Goal: Navigation & Orientation: Find specific page/section

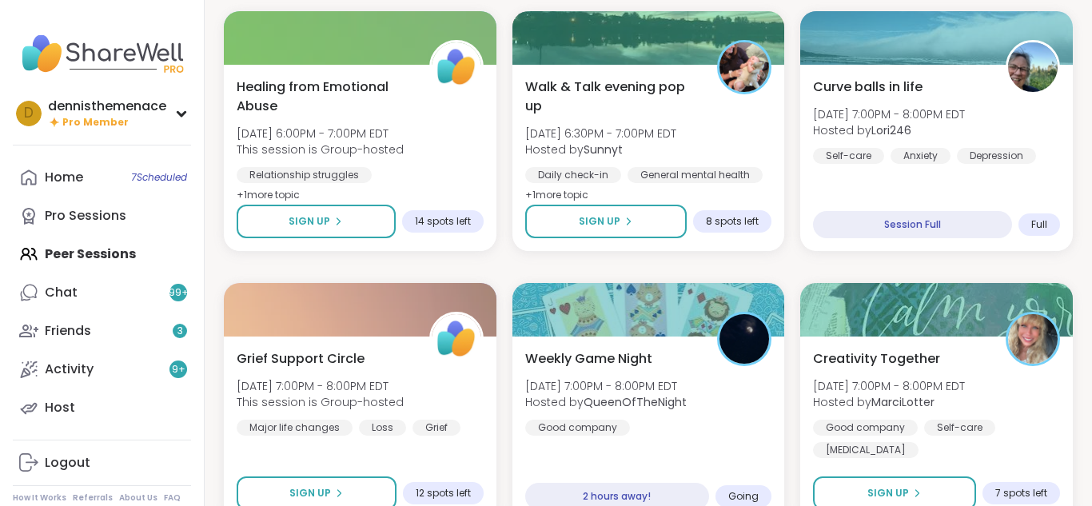
scroll to position [1823, 0]
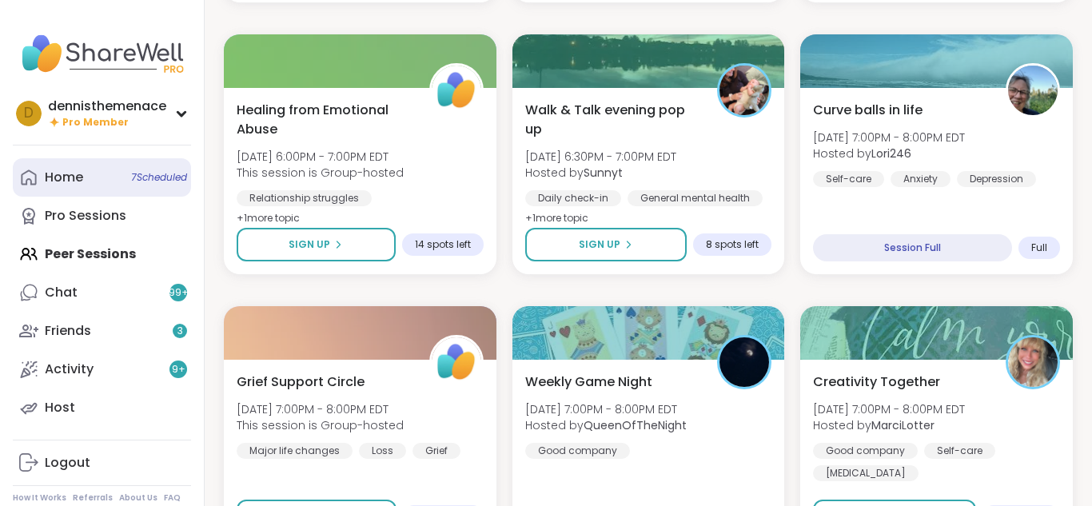
click at [70, 174] on div "Home 7 Scheduled" at bounding box center [64, 178] width 38 height 18
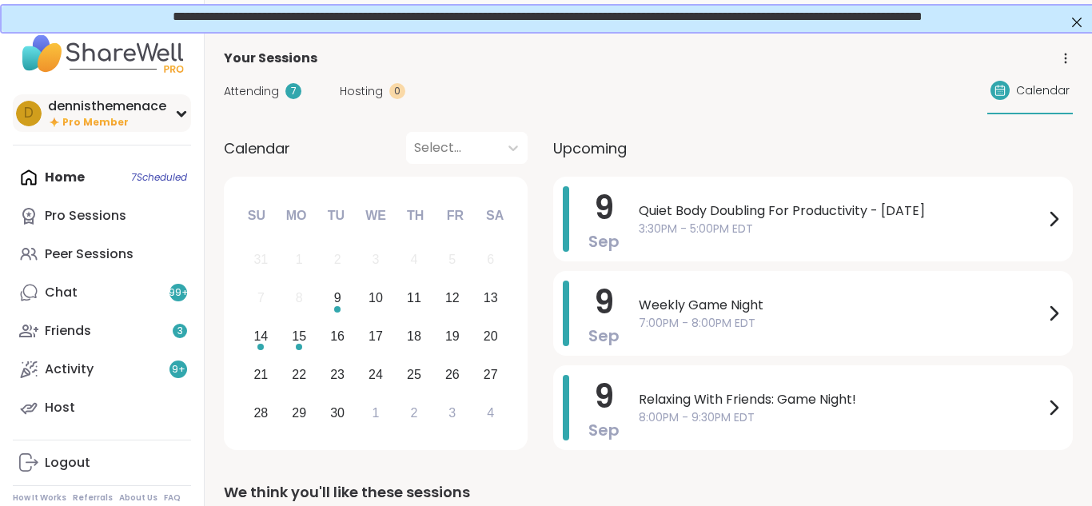
click at [105, 112] on div "dennisthemenace" at bounding box center [107, 107] width 118 height 18
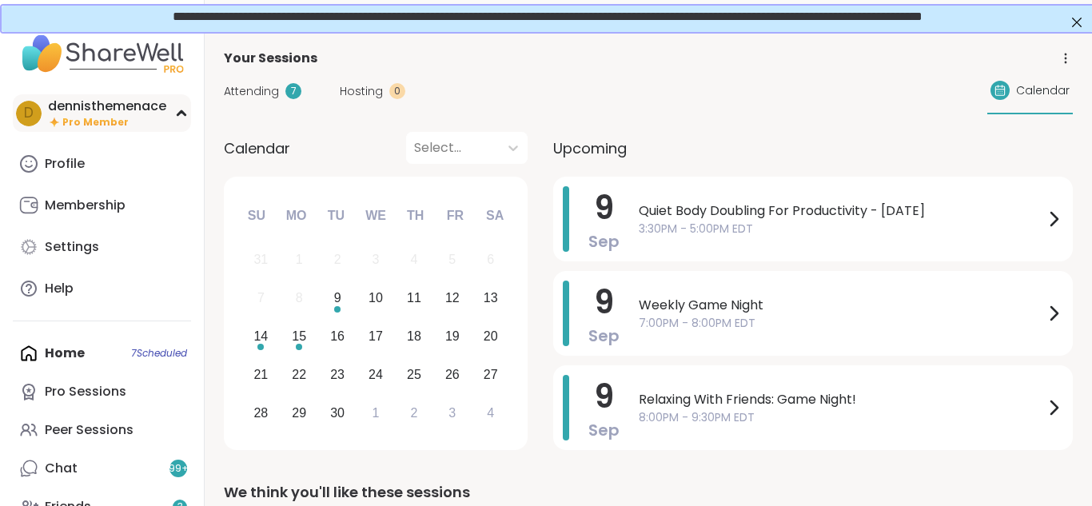
click at [106, 101] on div "dennisthemenace" at bounding box center [107, 107] width 118 height 18
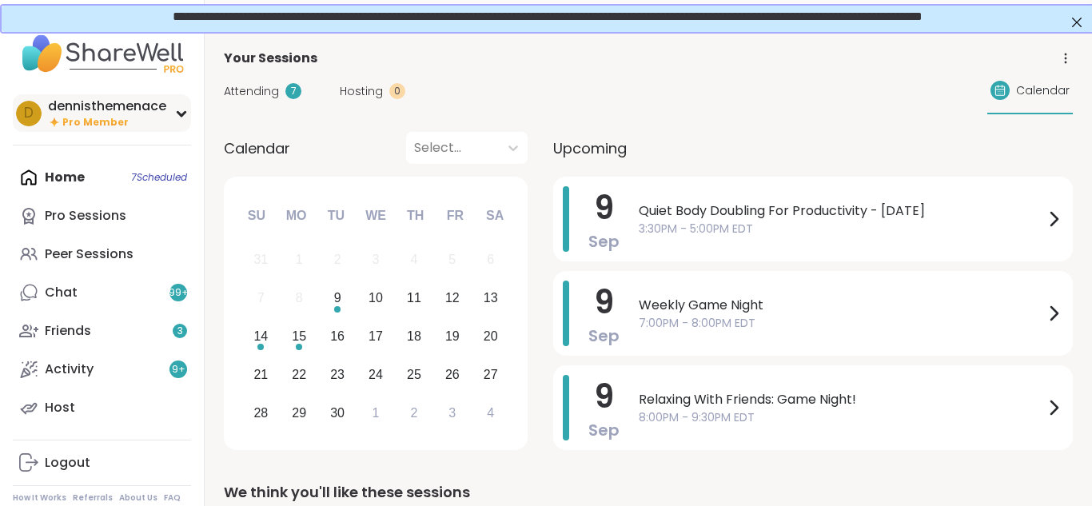
click at [86, 109] on div "dennisthemenace" at bounding box center [107, 107] width 118 height 18
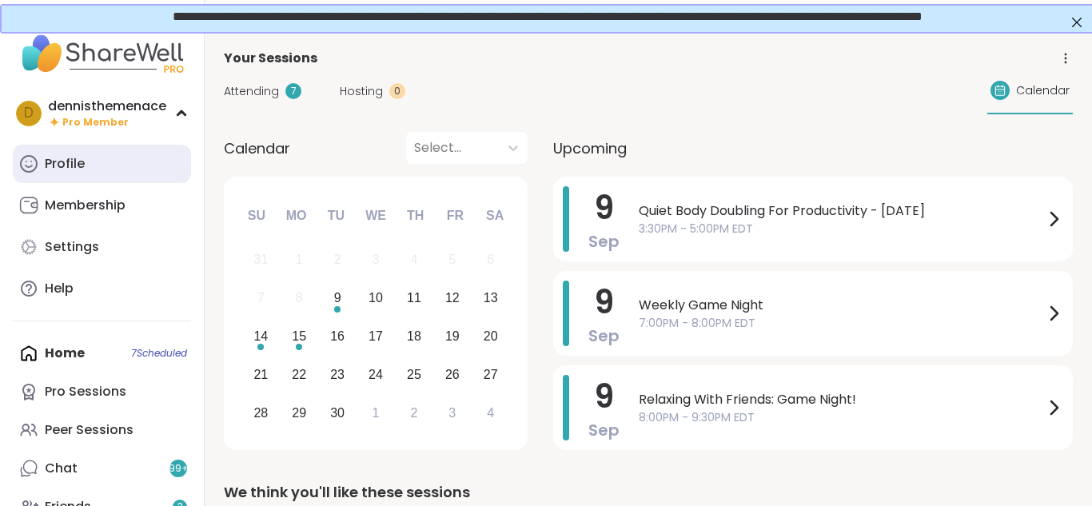
click at [64, 164] on div "Profile" at bounding box center [65, 164] width 40 height 18
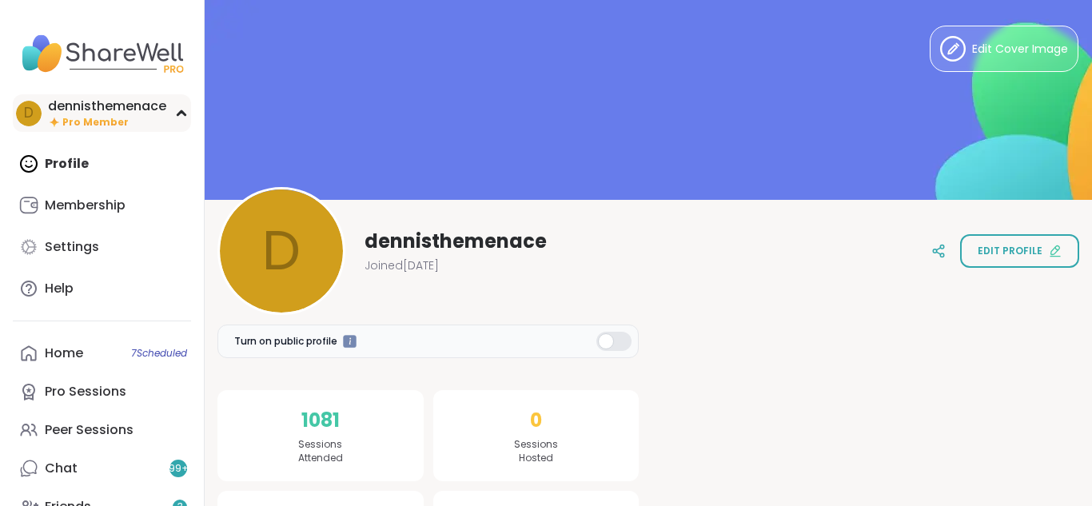
click at [83, 119] on span "Pro Member" at bounding box center [95, 123] width 66 height 14
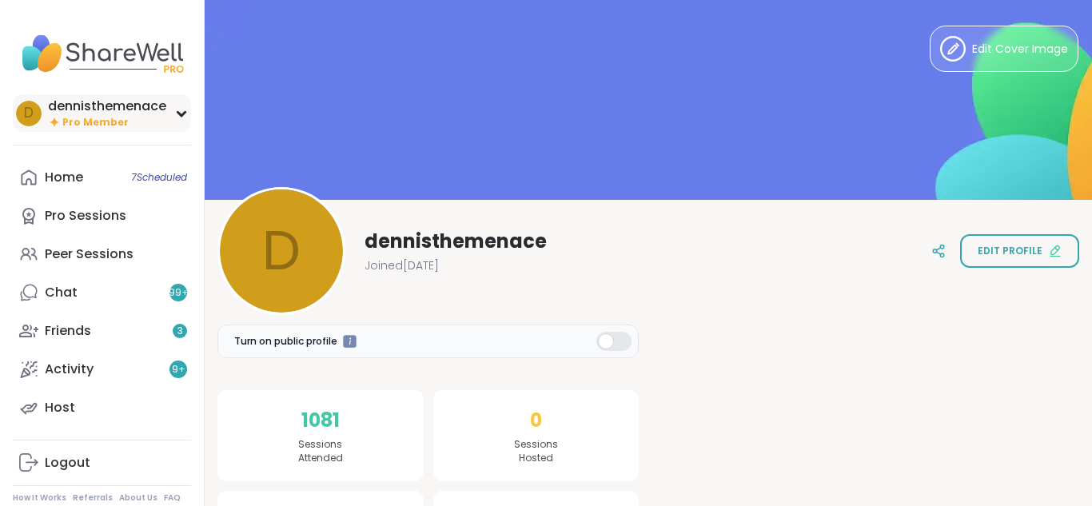
click at [83, 119] on span "Pro Member" at bounding box center [95, 123] width 66 height 14
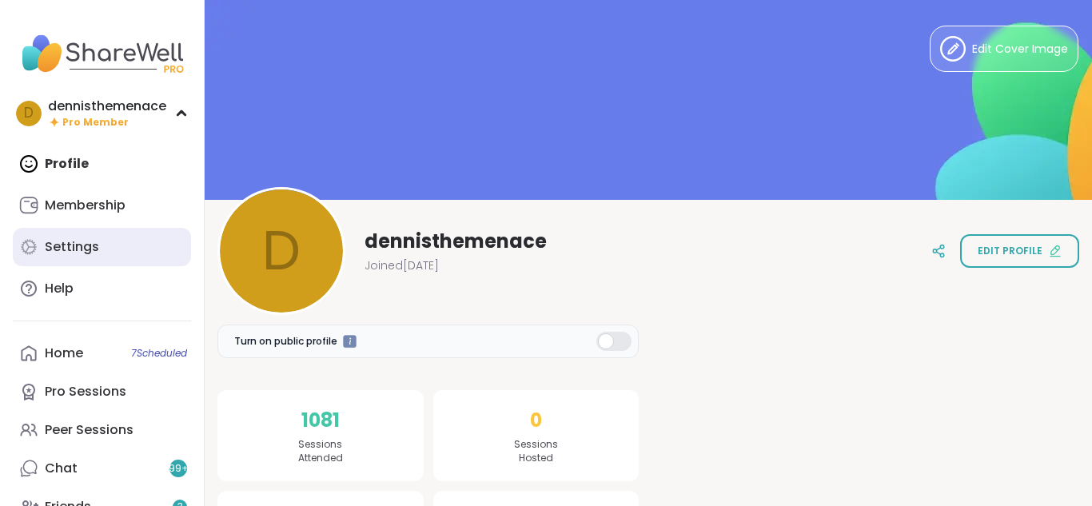
click at [62, 249] on div "Settings" at bounding box center [72, 247] width 54 height 18
select select "**"
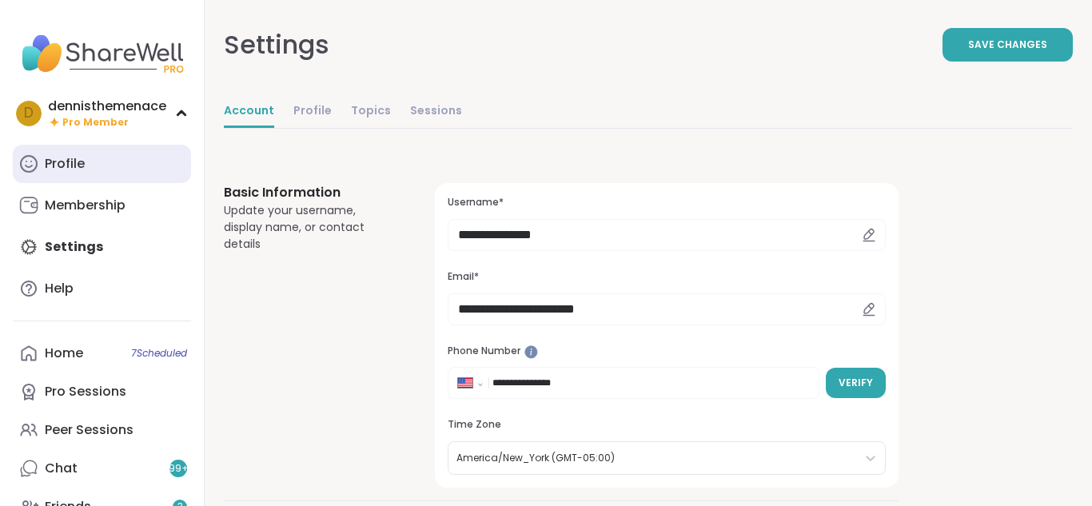
click at [75, 156] on div "Profile" at bounding box center [65, 164] width 40 height 18
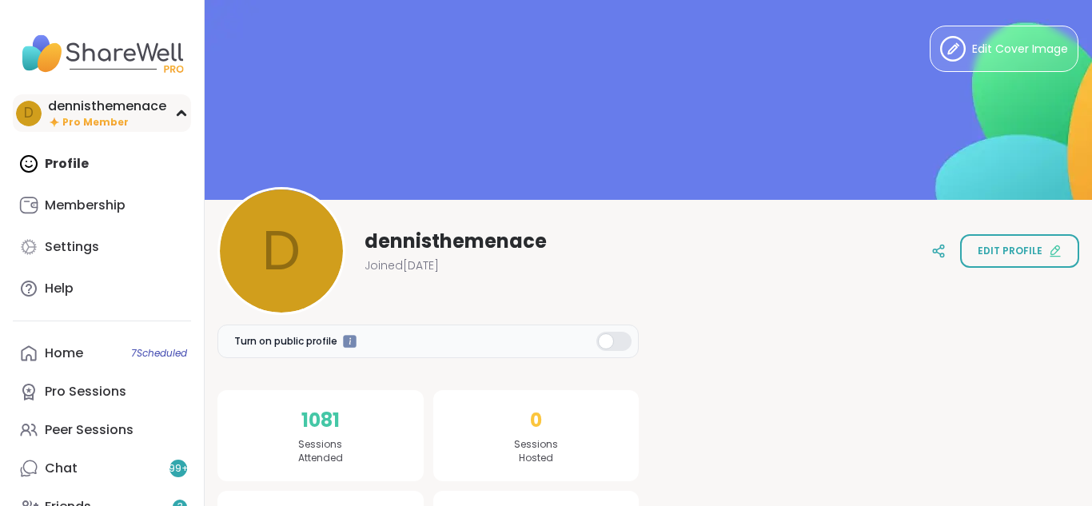
click at [92, 114] on div "dennisthemenace" at bounding box center [107, 107] width 118 height 18
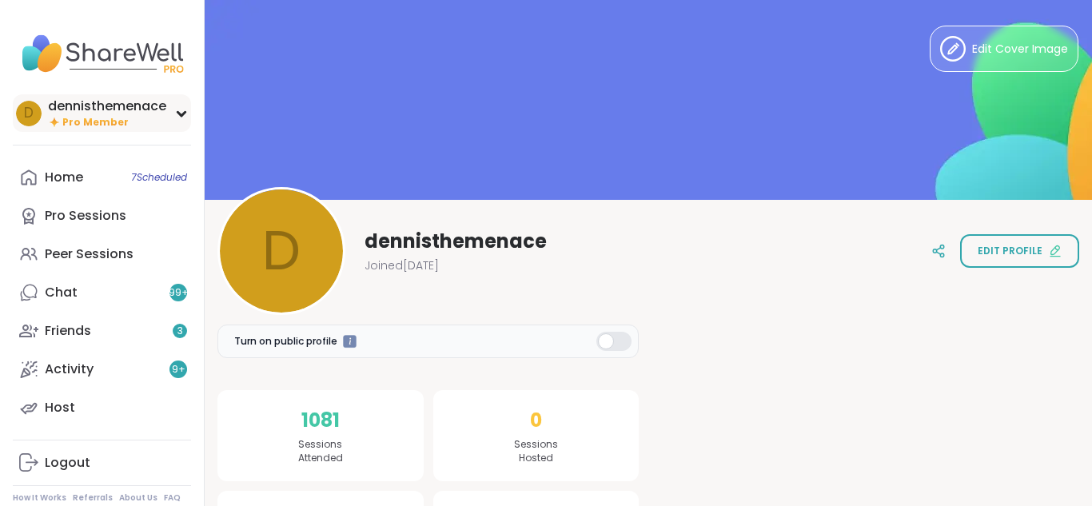
click at [92, 114] on div "dennisthemenace" at bounding box center [107, 107] width 118 height 18
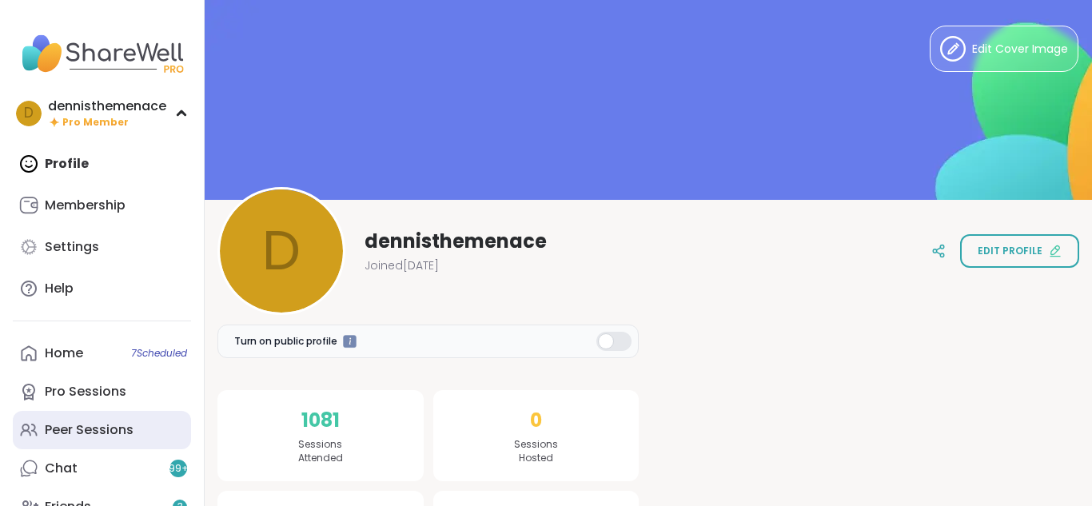
click at [98, 435] on div "Peer Sessions" at bounding box center [89, 430] width 89 height 18
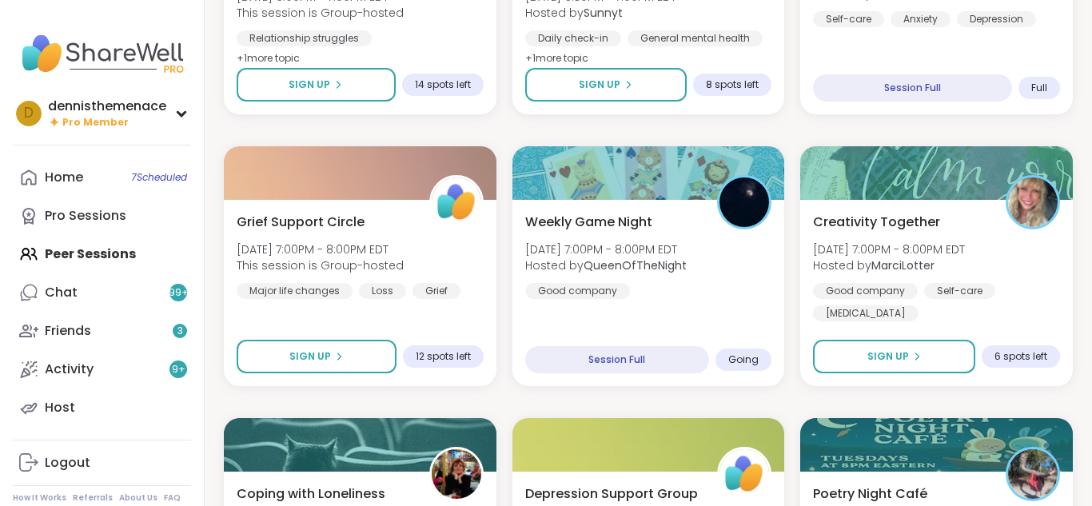
scroll to position [928, 0]
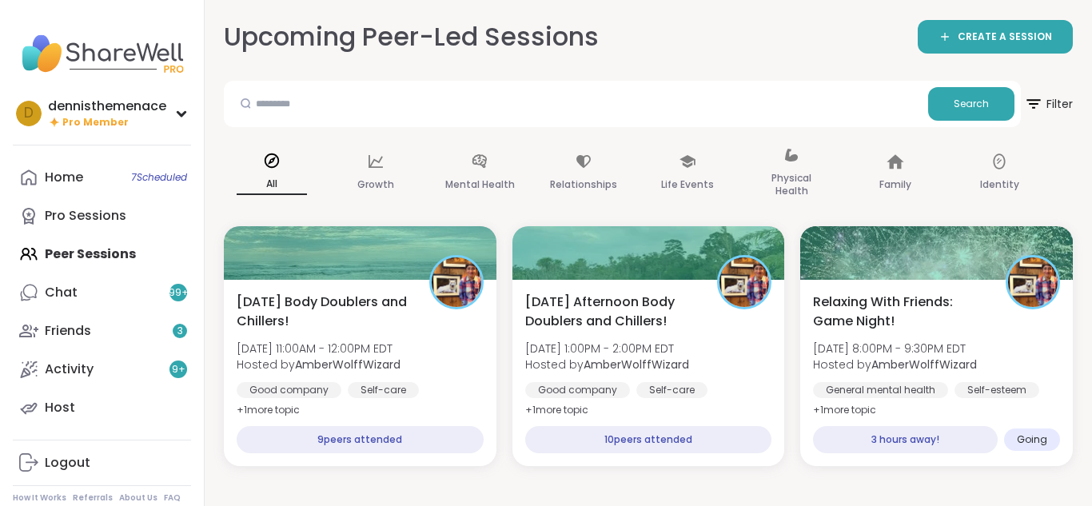
scroll to position [16, 0]
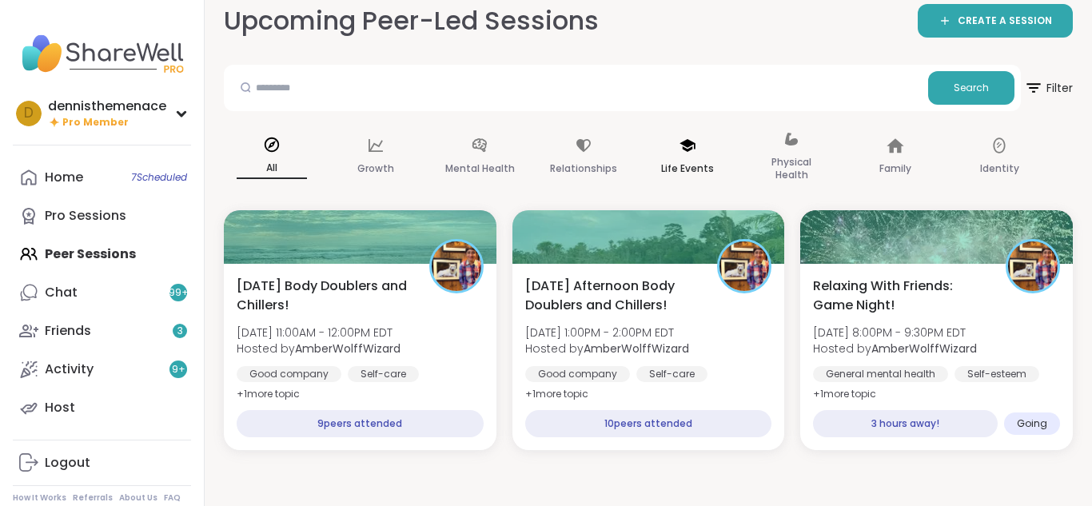
click at [714, 129] on div "Life Events" at bounding box center [688, 158] width 96 height 80
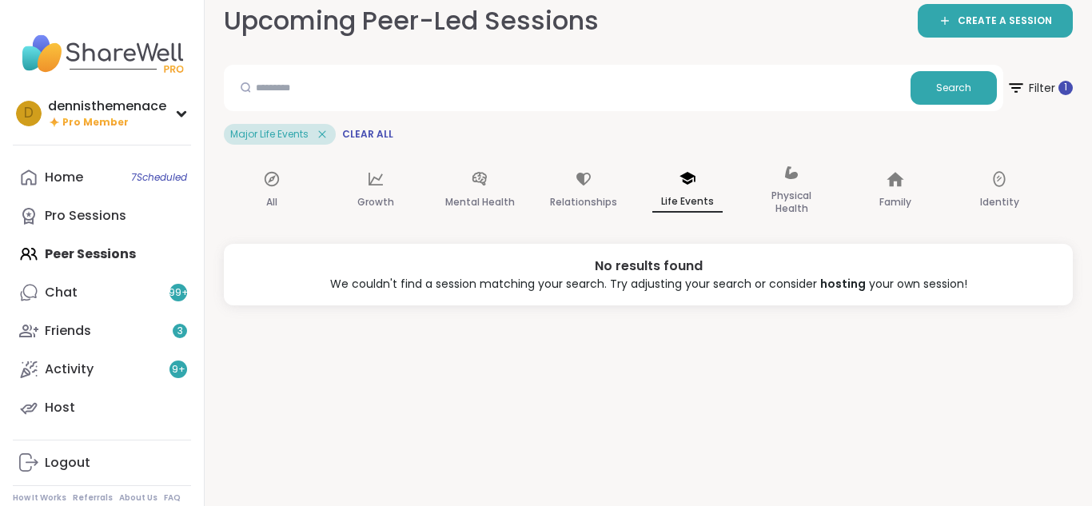
click at [103, 253] on div "Home 7 Scheduled Pro Sessions Peer Sessions Chat 99 + Friends 3 Activity 9 + Ho…" at bounding box center [102, 292] width 178 height 269
click at [75, 218] on div "Pro Sessions" at bounding box center [86, 216] width 82 height 18
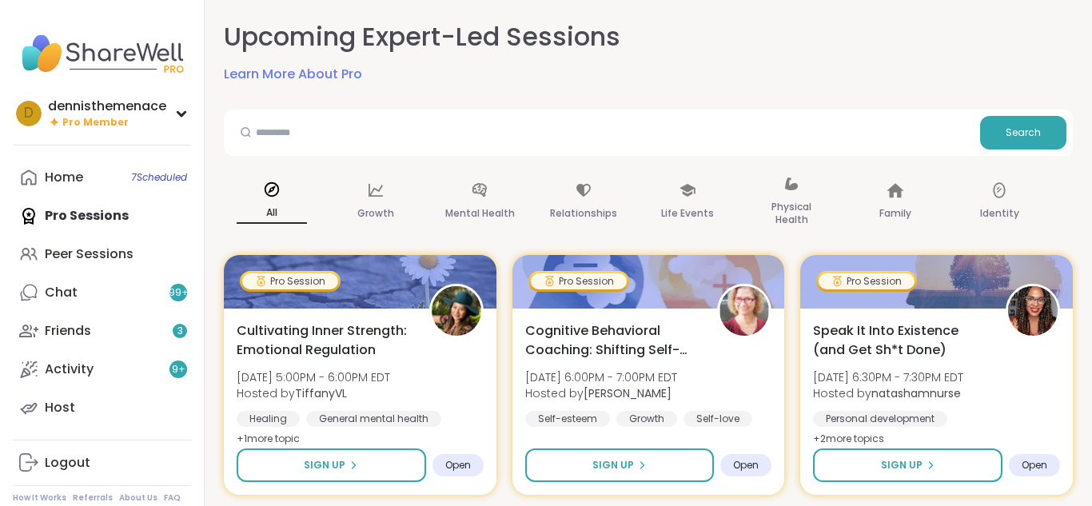
click at [75, 220] on div "Home 7 Scheduled Pro Sessions Peer Sessions Chat 99 + Friends 3 Activity 9 + Ho…" at bounding box center [102, 292] width 178 height 269
click at [78, 253] on div "Peer Sessions" at bounding box center [89, 255] width 89 height 18
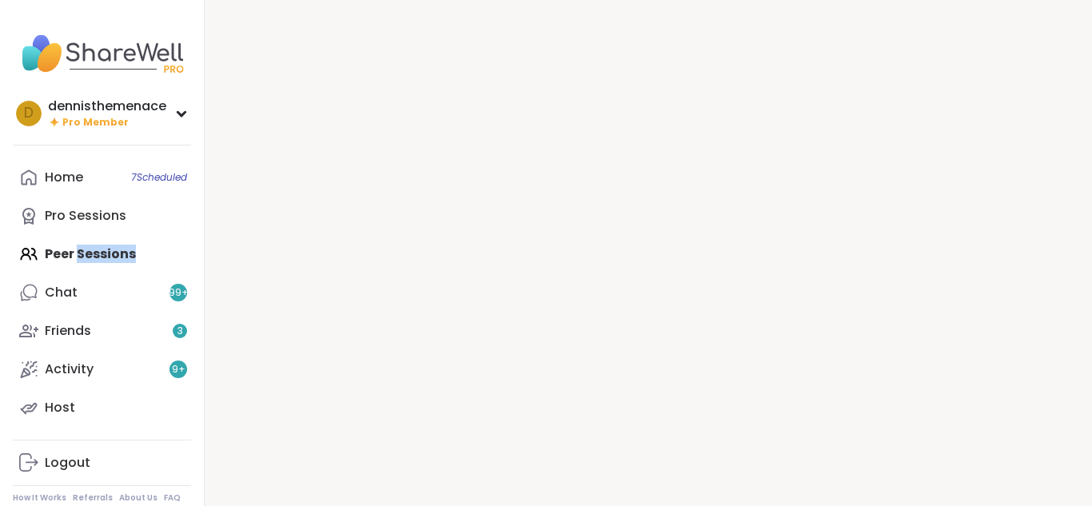
click at [78, 253] on div "Home 7 Scheduled Pro Sessions Peer Sessions Chat 99 + Friends 3 Activity 9 + Ho…" at bounding box center [102, 292] width 178 height 269
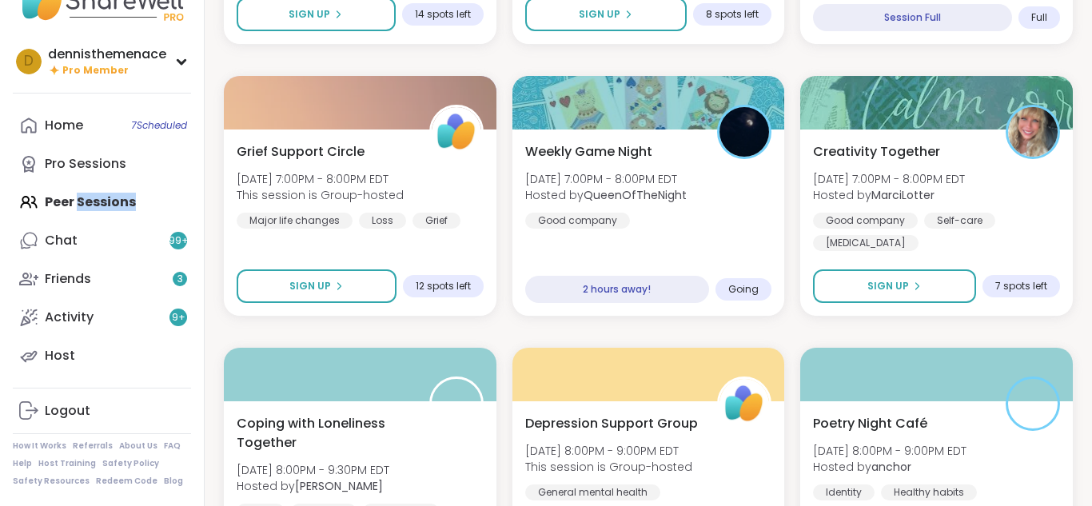
scroll to position [992, 0]
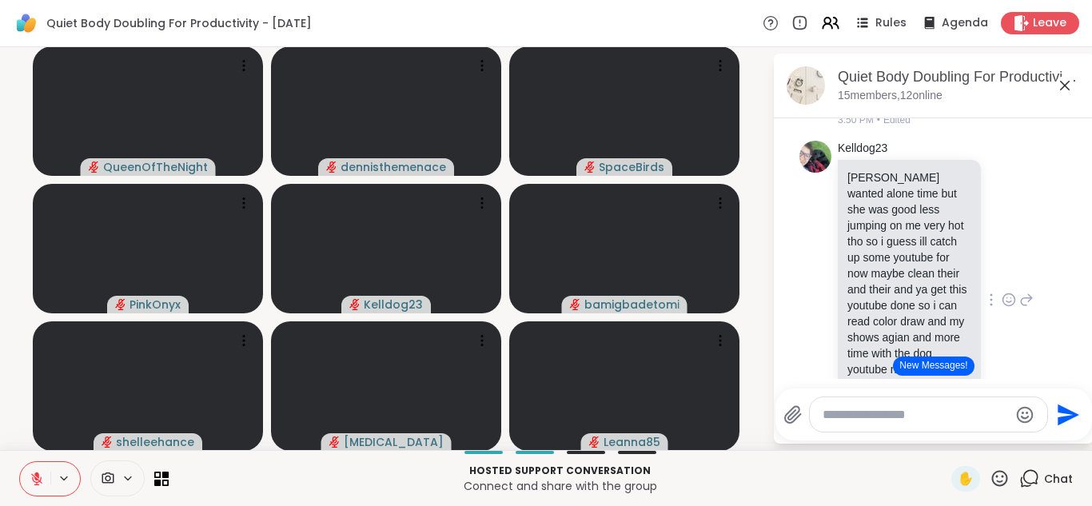
scroll to position [2421, 0]
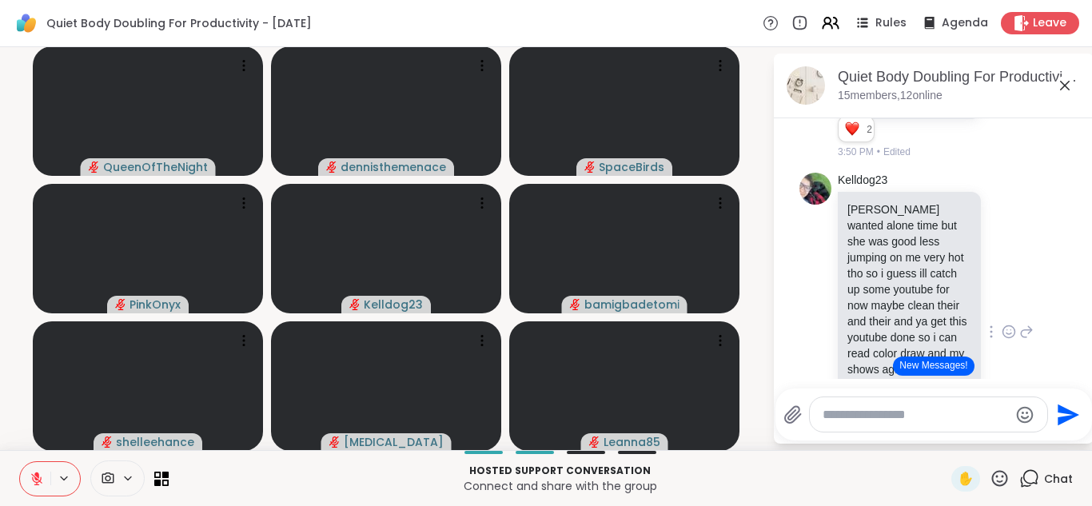
click at [1014, 238] on div "Kelldog23 neisha wanted alone time but she was good less jumping on me very hot…" at bounding box center [936, 332] width 196 height 319
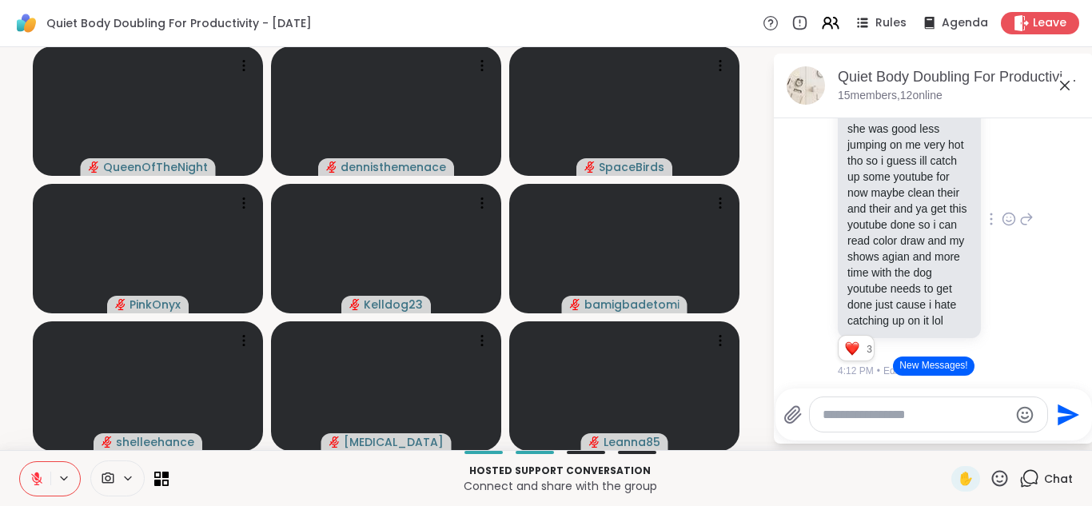
scroll to position [2549, 0]
